Goal: Task Accomplishment & Management: Use online tool/utility

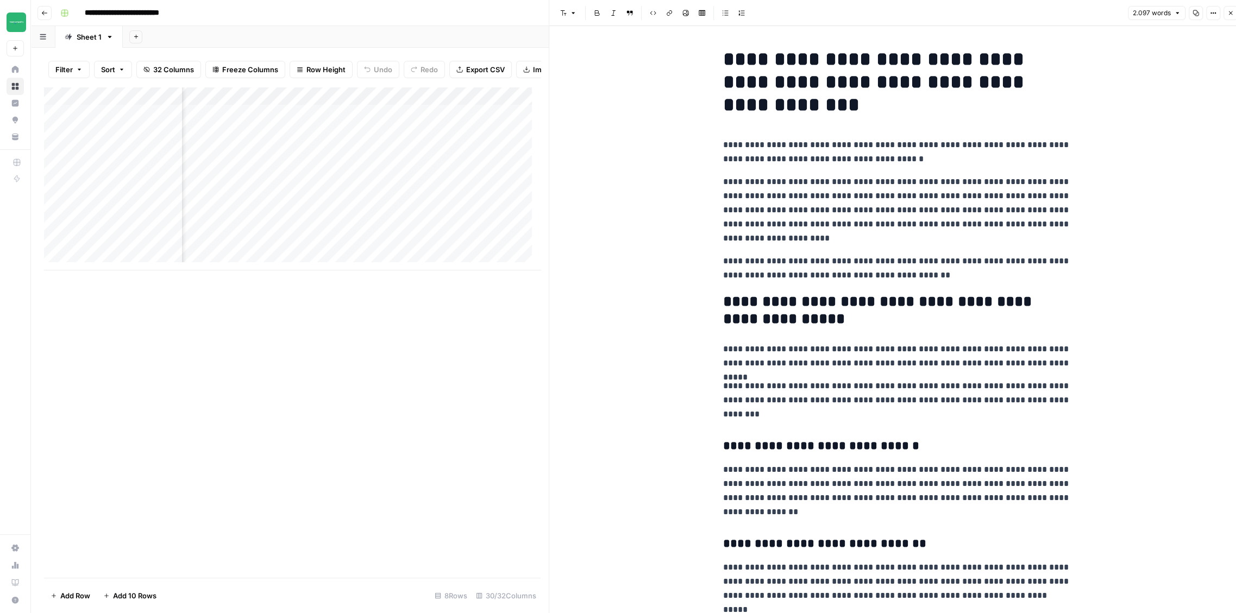
scroll to position [0, 883]
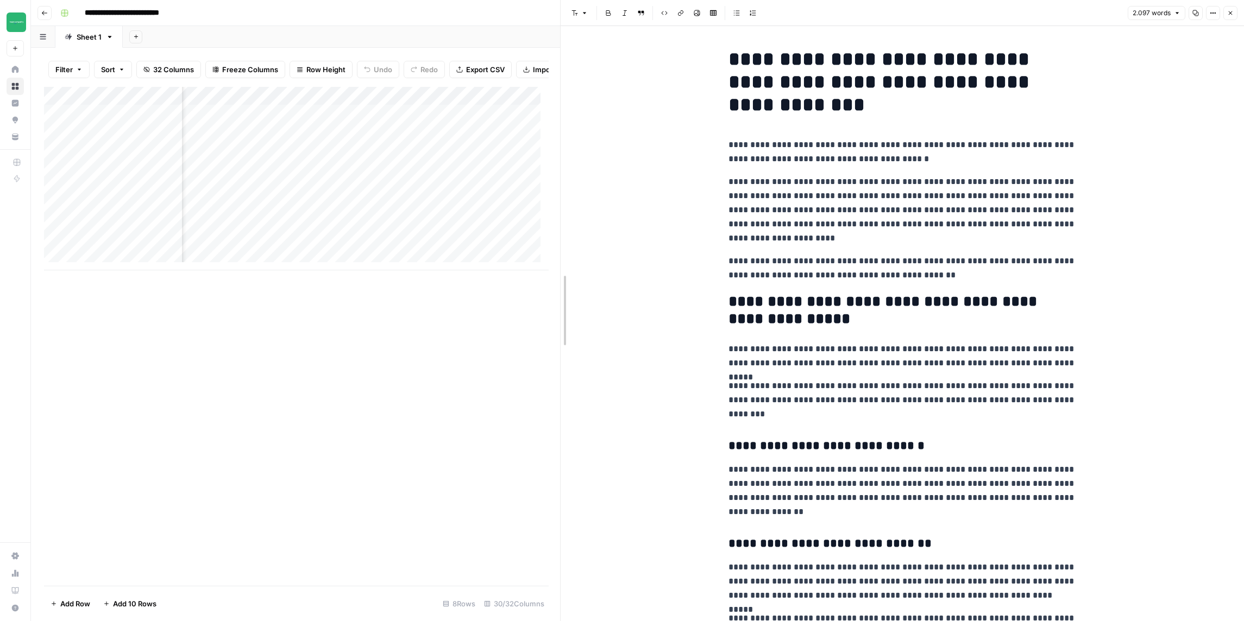
drag, startPoint x: 551, startPoint y: 338, endPoint x: 822, endPoint y: 342, distance: 271.6
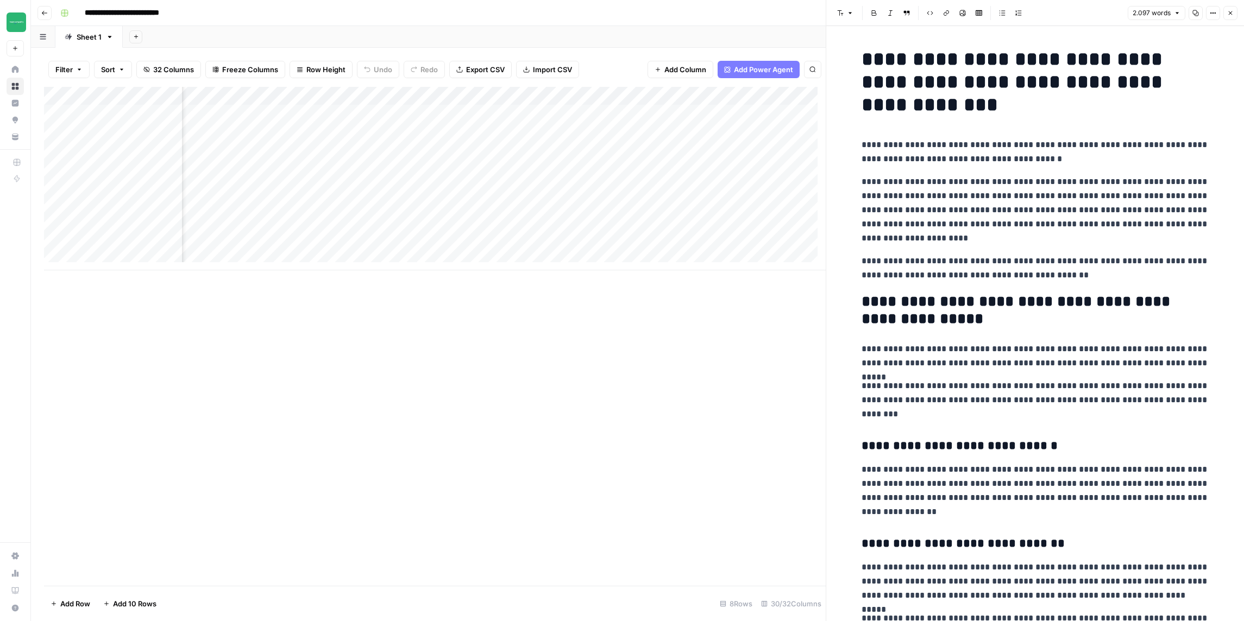
scroll to position [0, 2128]
click at [481, 95] on div "Add Column" at bounding box center [435, 179] width 782 height 184
click at [472, 200] on span "Edit Workflow" at bounding box center [497, 202] width 95 height 11
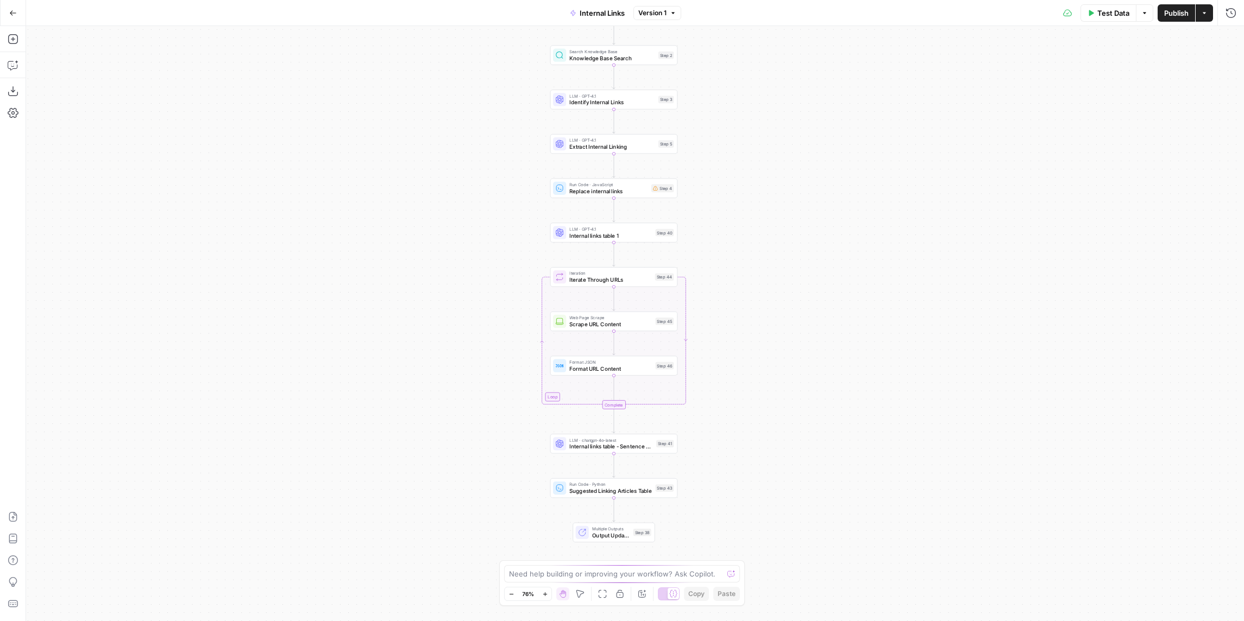
drag, startPoint x: 814, startPoint y: 412, endPoint x: 800, endPoint y: 395, distance: 22.1
click at [800, 395] on div "Workflow Input Settings Inputs Search Knowledge Base Knowledge Base Search Step…" at bounding box center [635, 323] width 1218 height 595
click at [14, 93] on icon "button" at bounding box center [13, 91] width 11 height 11
click at [16, 15] on icon "button" at bounding box center [13, 13] width 8 height 8
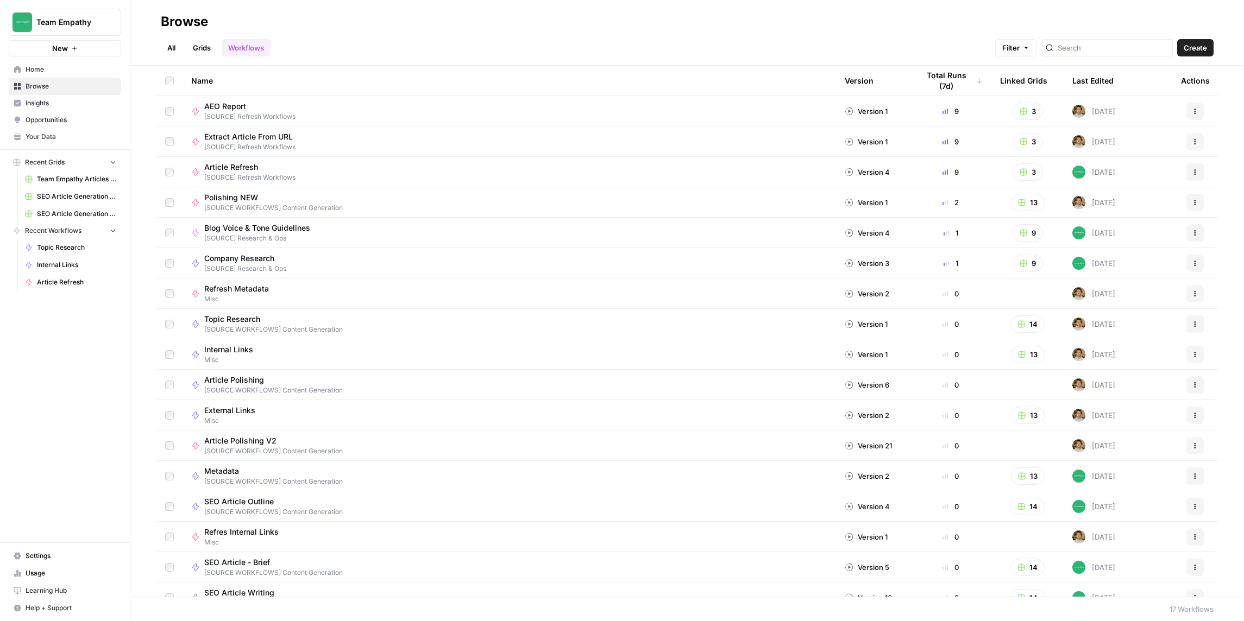
click at [174, 51] on link "All" at bounding box center [171, 47] width 21 height 17
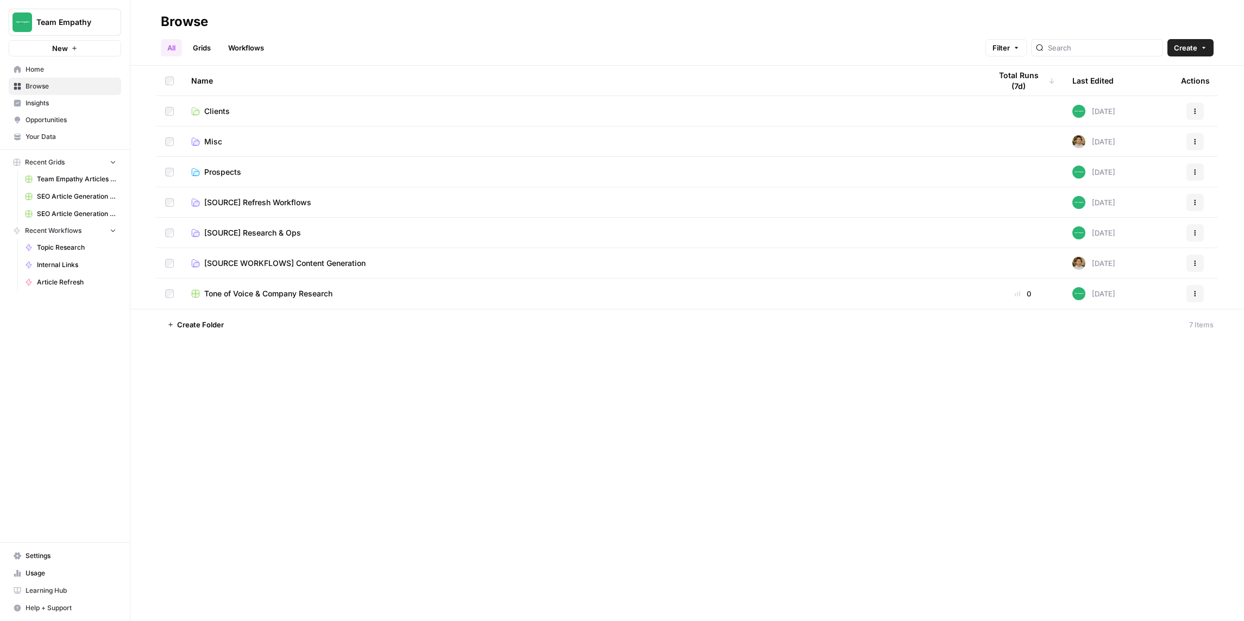
click at [269, 261] on span "[SOURCE WORKFLOWS] Content Generation" at bounding box center [284, 263] width 161 height 11
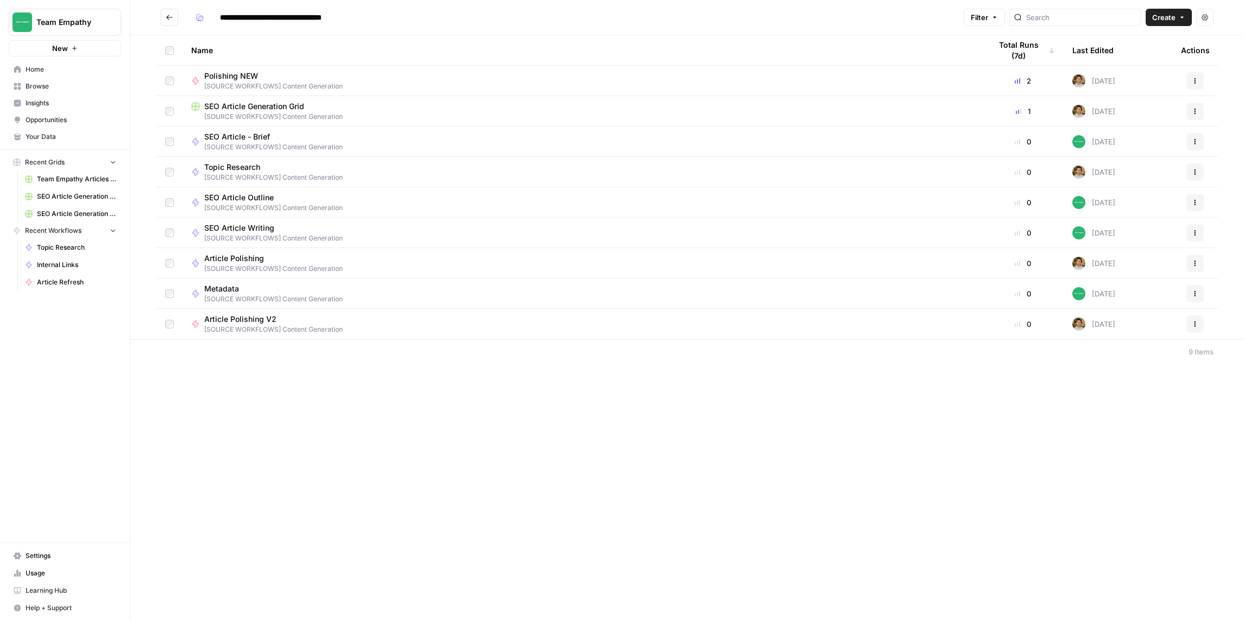
click at [273, 107] on span "SEO Article Generation Grid" at bounding box center [254, 106] width 100 height 11
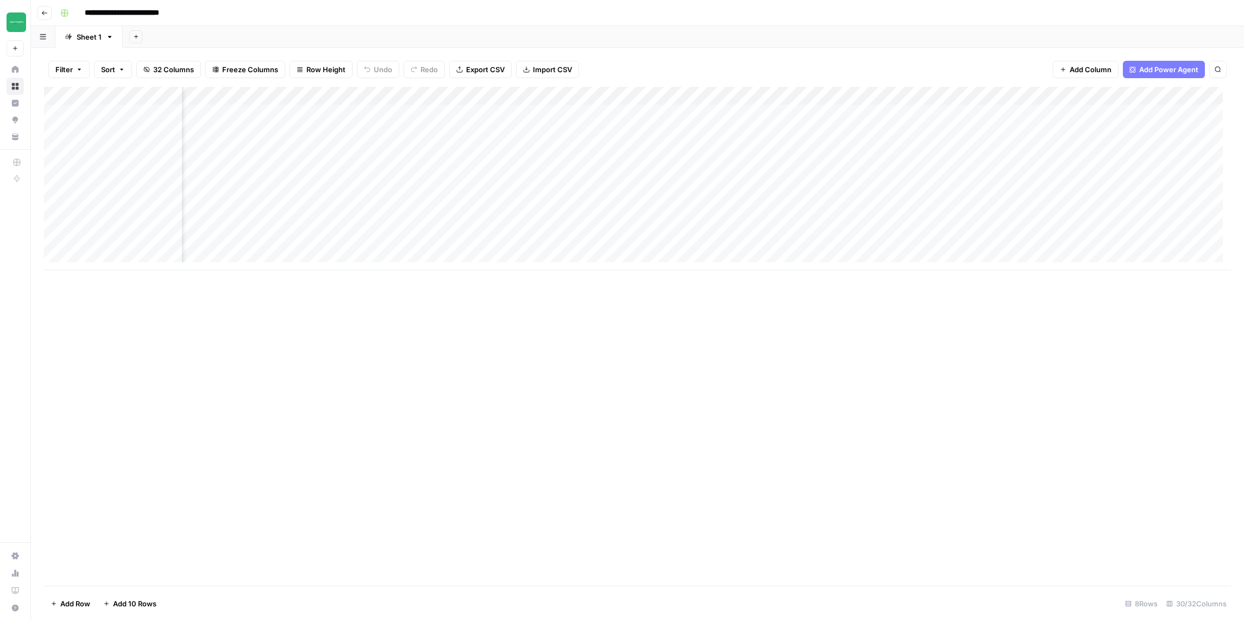
scroll to position [0, 1961]
click at [1012, 93] on div "Add Column" at bounding box center [637, 179] width 1187 height 184
click at [1060, 200] on span "Edit Workflow" at bounding box center [1056, 202] width 95 height 11
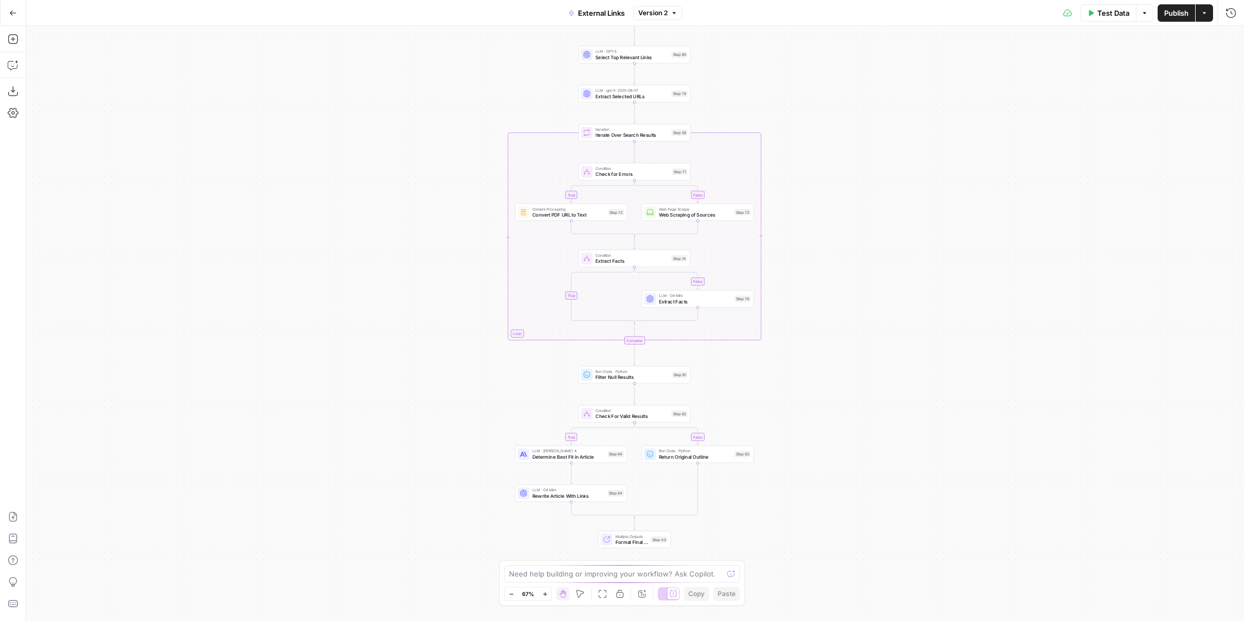
drag, startPoint x: 367, startPoint y: 318, endPoint x: 368, endPoint y: 283, distance: 34.8
click at [368, 283] on div "true false true false true false Workflow Input Settings Inputs LLM · GPT-5 Sel…" at bounding box center [635, 323] width 1218 height 595
click at [16, 93] on icon "button" at bounding box center [13, 91] width 11 height 11
click at [11, 20] on button "Go Back" at bounding box center [13, 13] width 20 height 20
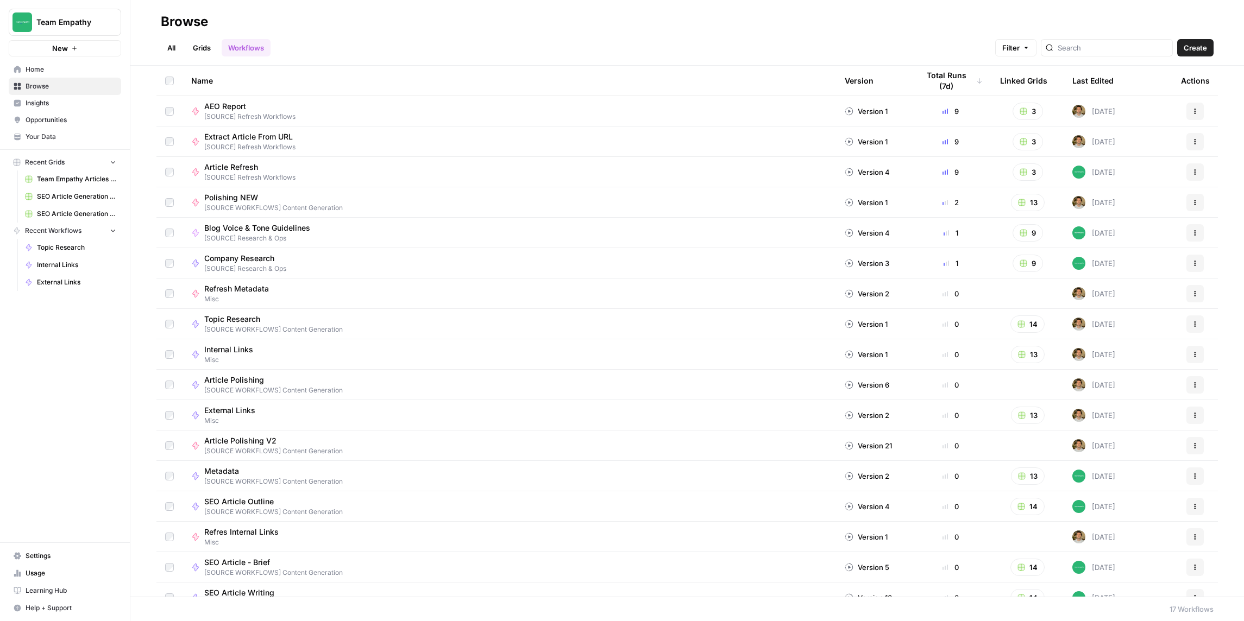
click at [170, 43] on link "All" at bounding box center [171, 47] width 21 height 17
